Goal: Transaction & Acquisition: Purchase product/service

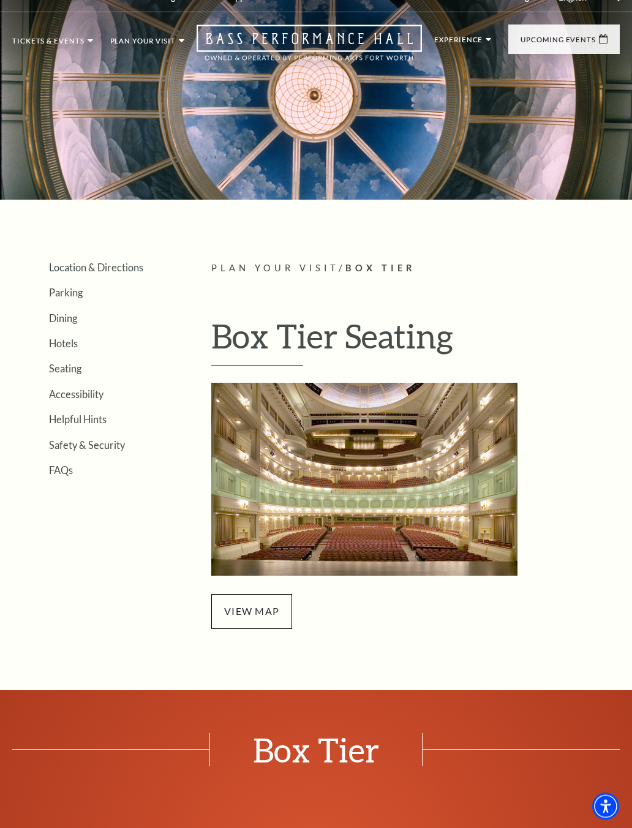
click at [238, 601] on span "view map" at bounding box center [251, 611] width 81 height 34
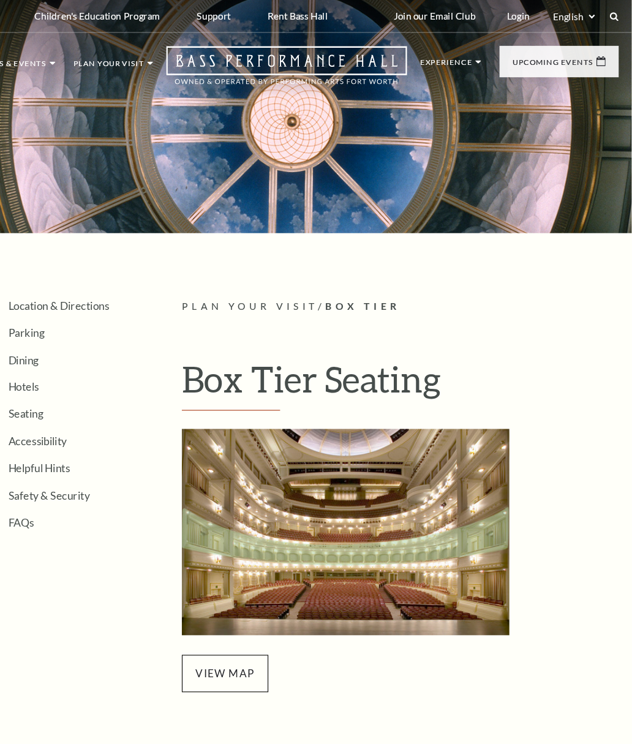
click at [257, 389] on link "View Full Calendar" at bounding box center [316, 386] width 118 height 48
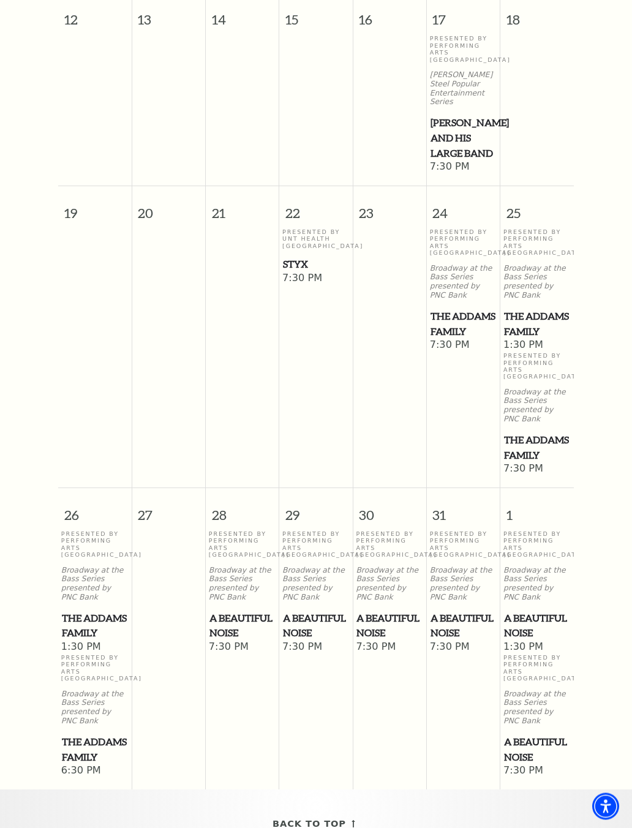
scroll to position [869, 0]
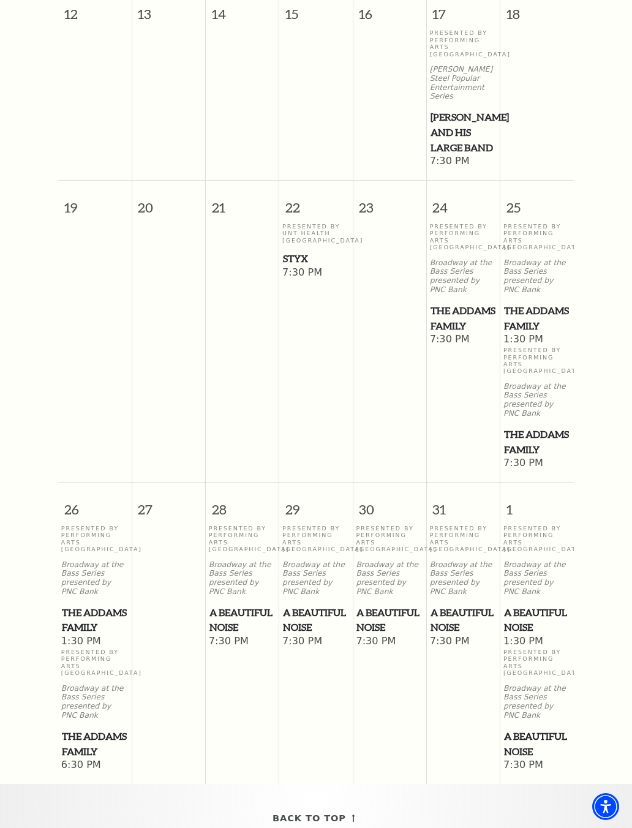
click at [314, 280] on span "7:30 PM" at bounding box center [315, 272] width 67 height 13
click at [296, 274] on span "7:30 PM" at bounding box center [315, 272] width 67 height 13
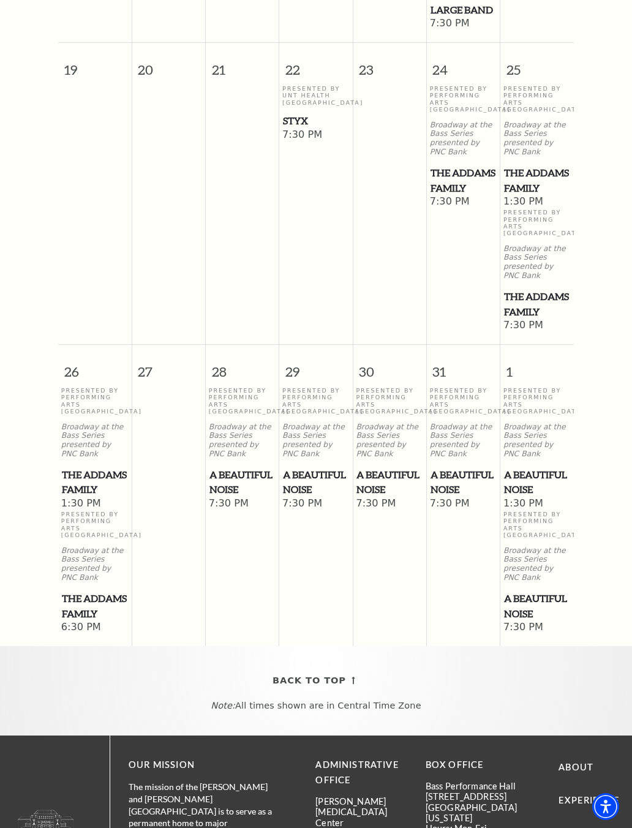
scroll to position [1043, 0]
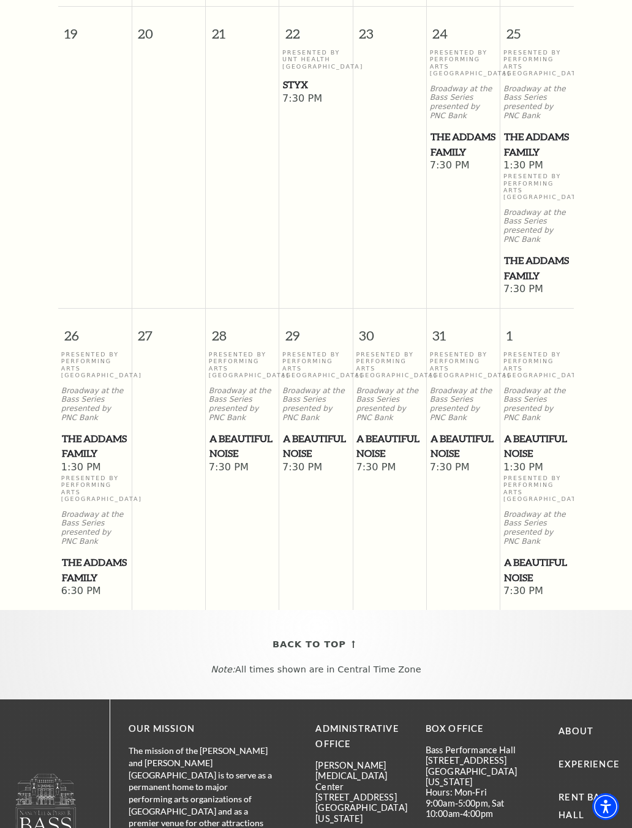
click at [299, 84] on span "Styx" at bounding box center [316, 84] width 66 height 15
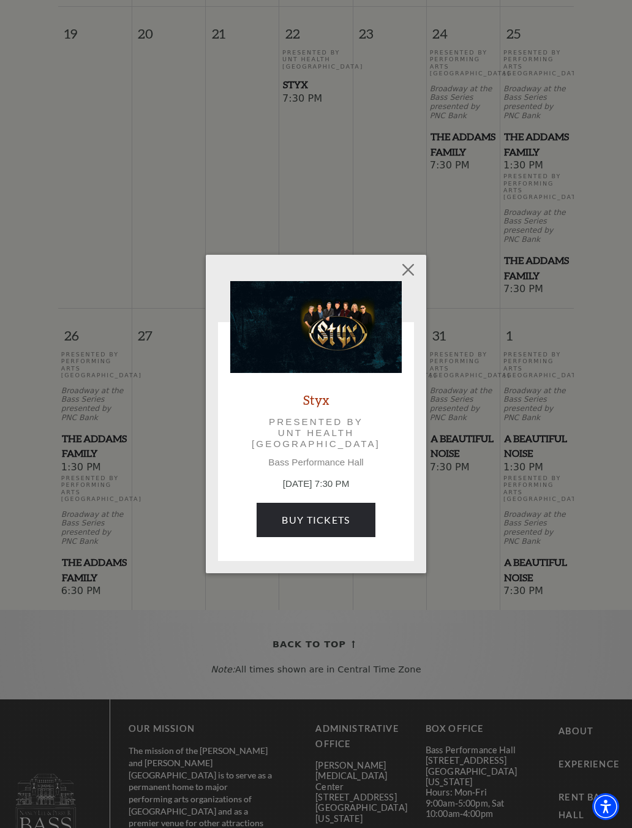
click at [310, 97] on div "Styx Presented by UNT Health Fort Worth Bass Performance Hall [DATE] 7:30 PM Bu…" at bounding box center [316, 414] width 632 height 828
click at [295, 521] on link "Buy Tickets" at bounding box center [316, 520] width 118 height 34
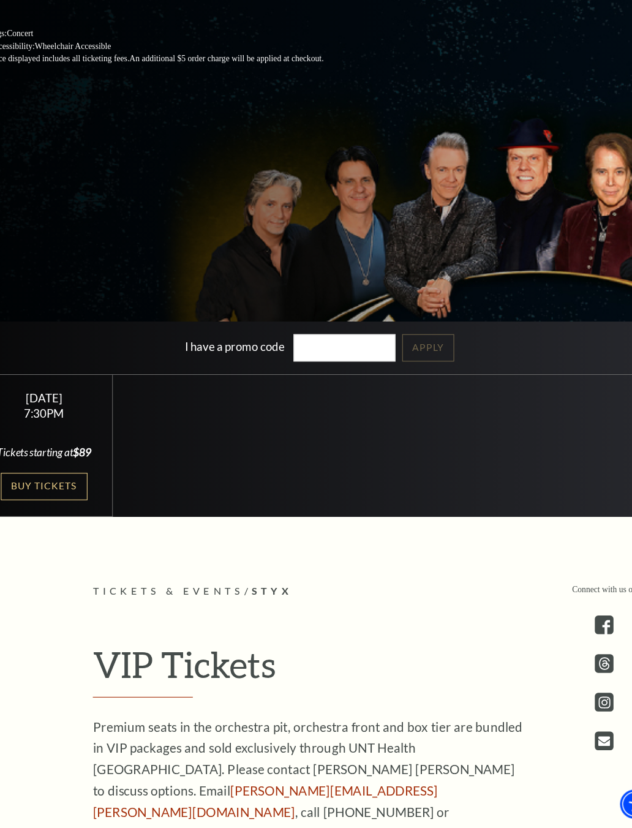
scroll to position [293, 0]
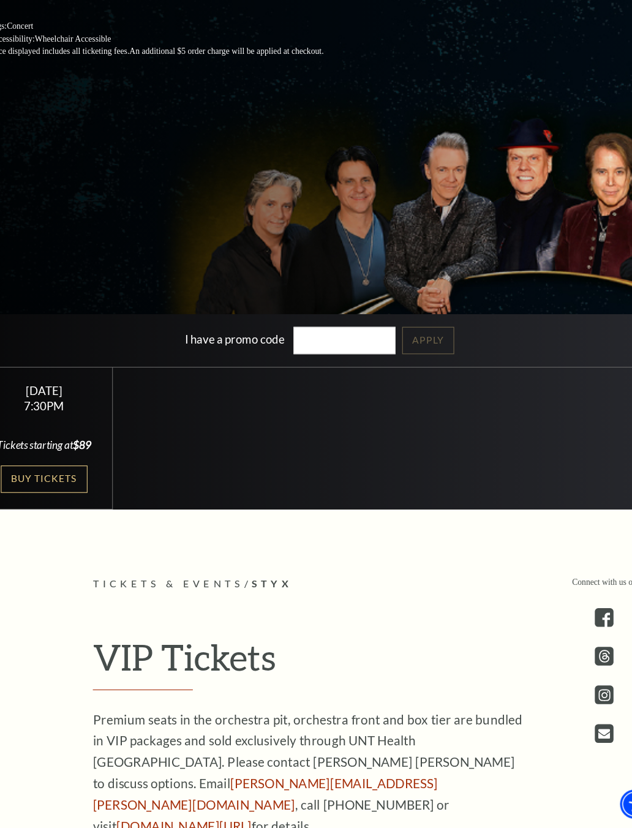
click at [37, 495] on link "Buy Tickets" at bounding box center [63, 507] width 80 height 25
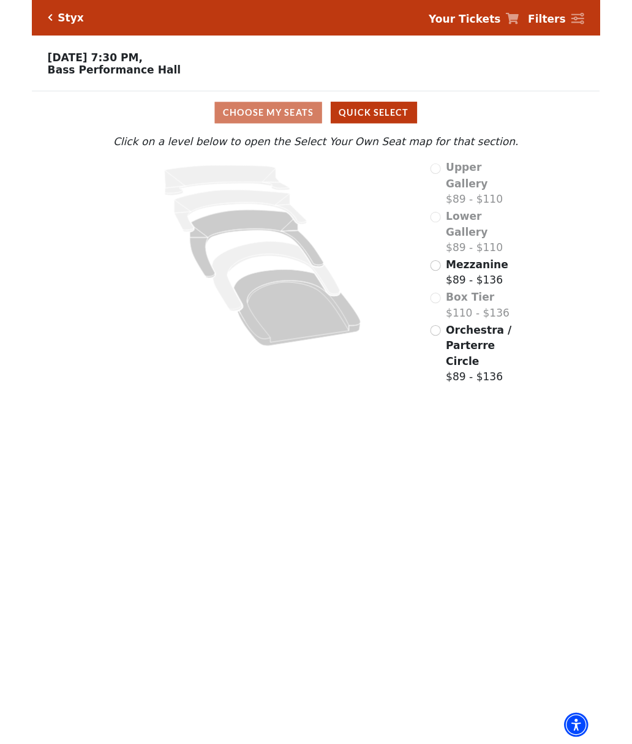
scroll to position [15, 0]
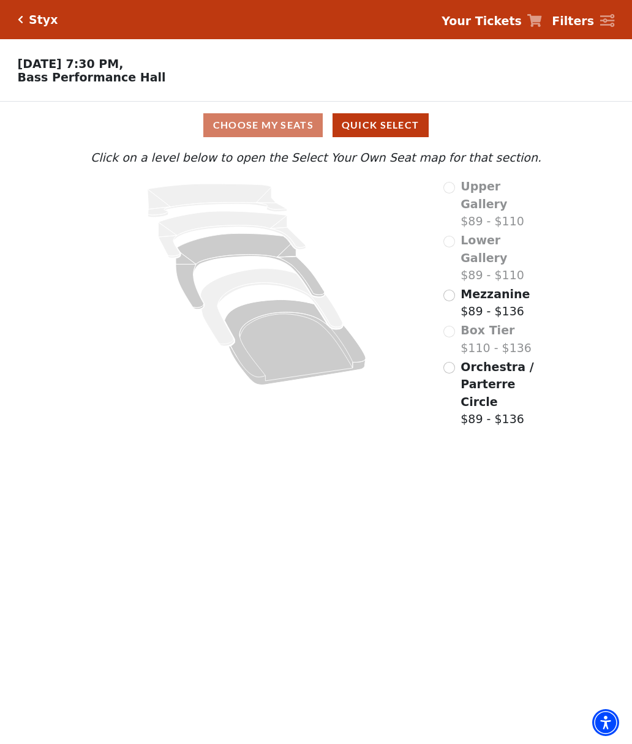
click at [449, 290] on input "Mezzanine$89 - $136\a" at bounding box center [449, 296] width 12 height 12
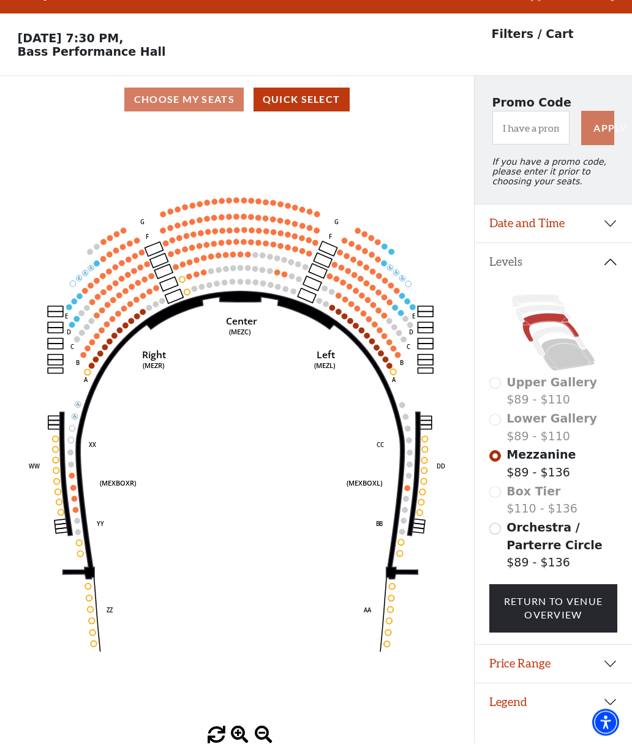
scroll to position [27, 0]
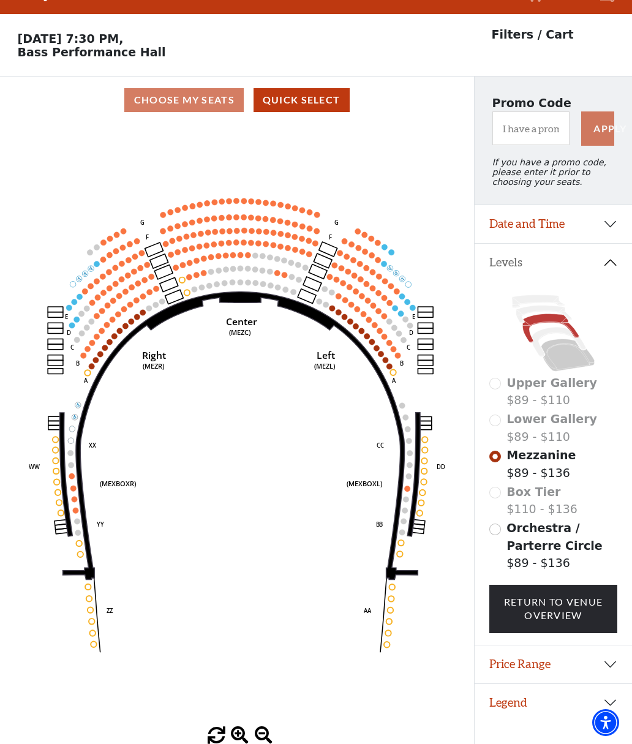
click at [490, 421] on div "Lower Gallery $89 - $110" at bounding box center [553, 427] width 129 height 35
click at [493, 422] on div "Lower Gallery $89 - $110" at bounding box center [553, 427] width 129 height 35
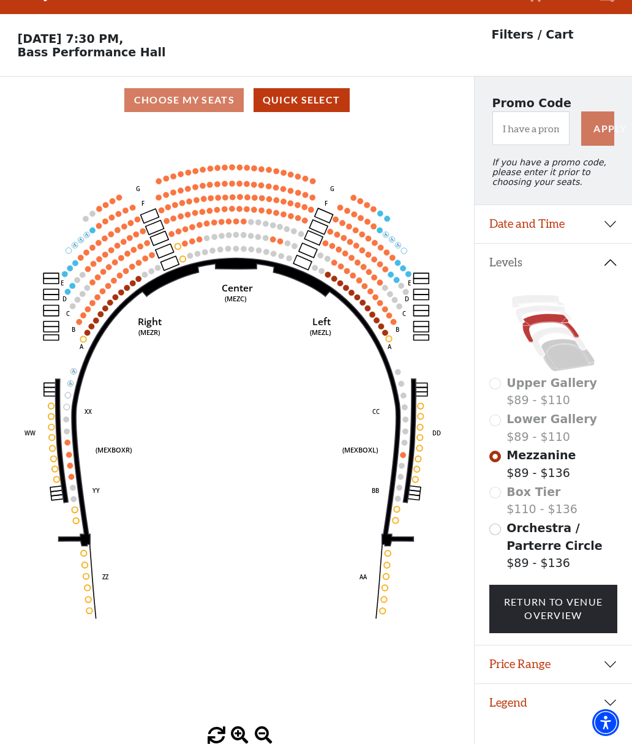
click at [211, 433] on icon "Center (MEZC) Right (MEZR) Left (MEZL) (MEXBOXR) (MEXBOXL) XX WW CC DD YY BB ZZ…" at bounding box center [237, 425] width 427 height 603
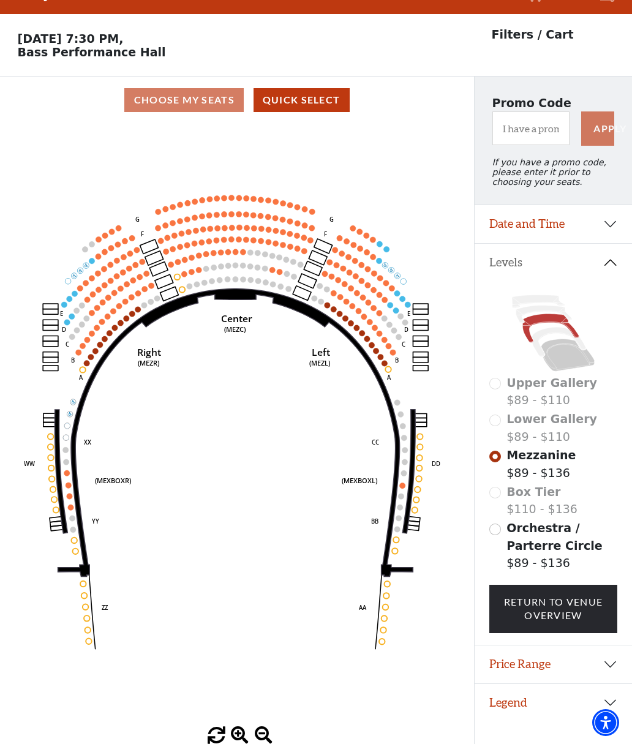
click at [204, 422] on icon "Center (MEZC) Right (MEZR) Left (MEZL) (MEXBOXR) (MEXBOXL) XX WW CC DD YY BB ZZ…" at bounding box center [237, 425] width 427 height 603
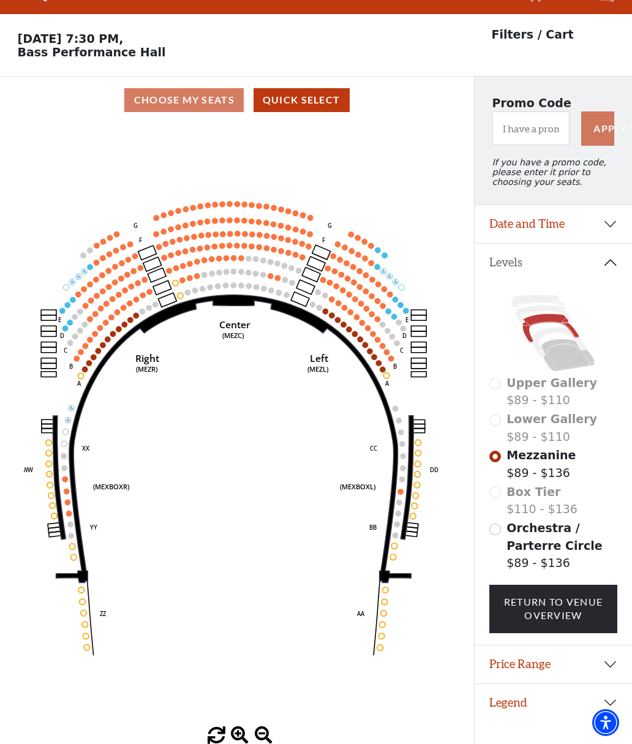
click at [195, 413] on icon "Center (MEZC) Right (MEZR) Left (MEZL) (MEXBOXR) (MEXBOXL) XX WW CC DD YY BB ZZ…" at bounding box center [237, 425] width 427 height 603
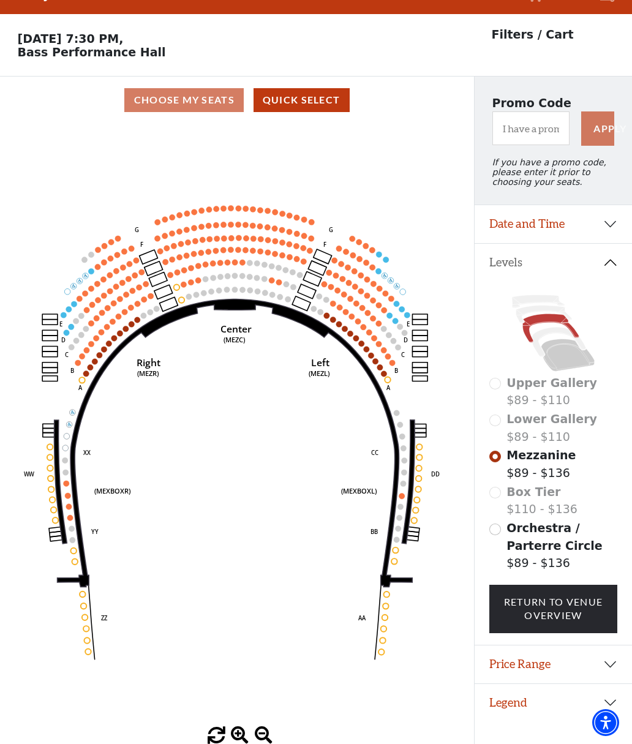
click at [168, 278] on icon "Center (MEZC) Right (MEZR) Left (MEZL) (MEXBOXR) (MEXBOXL) XX WW CC DD YY BB ZZ…" at bounding box center [237, 425] width 427 height 603
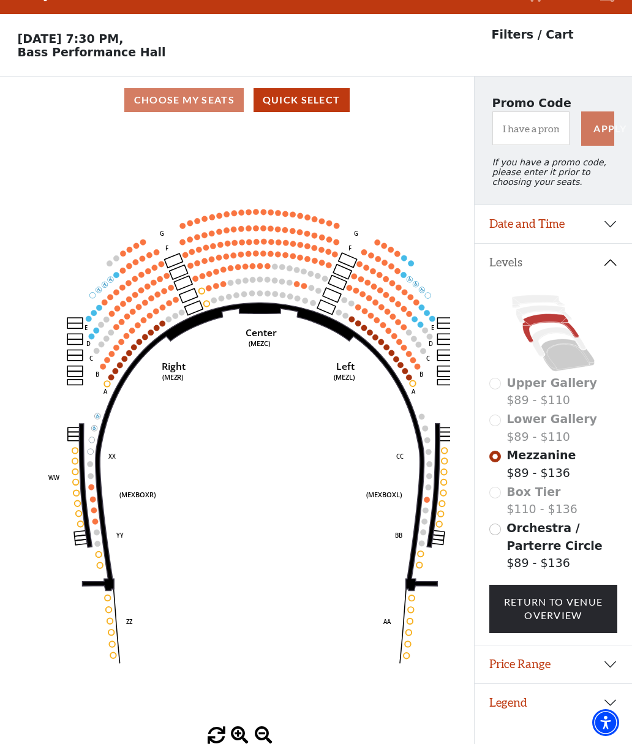
click at [296, 101] on button "Quick Select" at bounding box center [301, 100] width 96 height 24
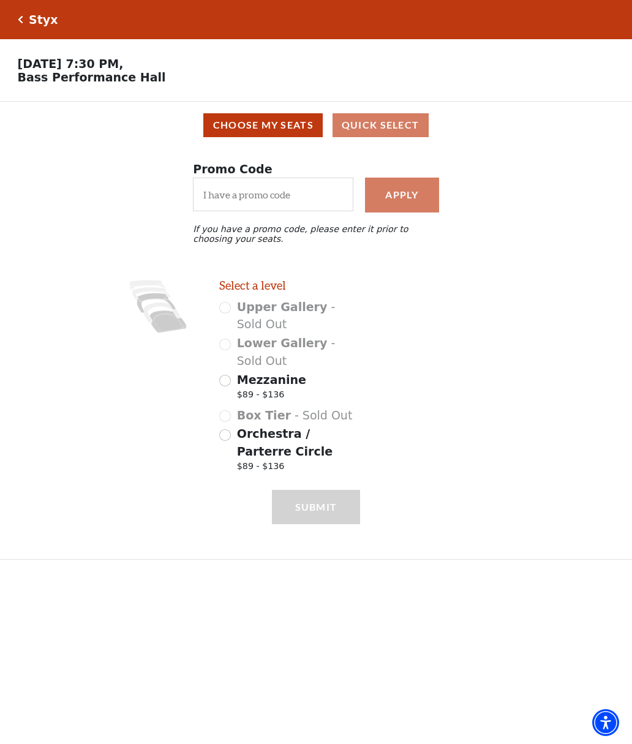
click at [231, 379] on div "Mezzanine $89 - $136" at bounding box center [289, 388] width 141 height 34
